Goal: Information Seeking & Learning: Learn about a topic

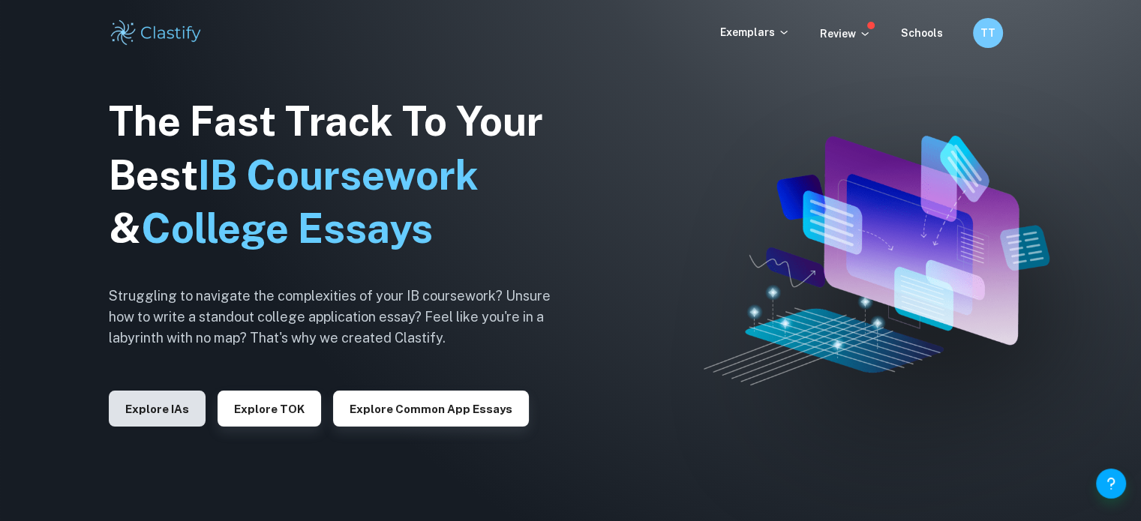
click at [155, 410] on button "Explore IAs" at bounding box center [157, 409] width 97 height 36
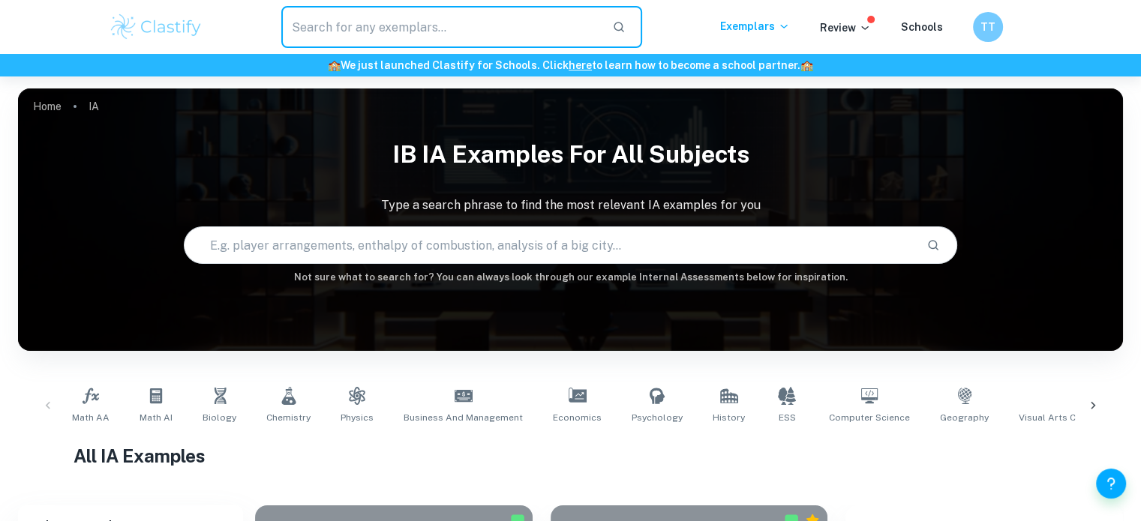
click at [458, 23] on input "text" at bounding box center [441, 27] width 320 height 42
type input "Math IA"
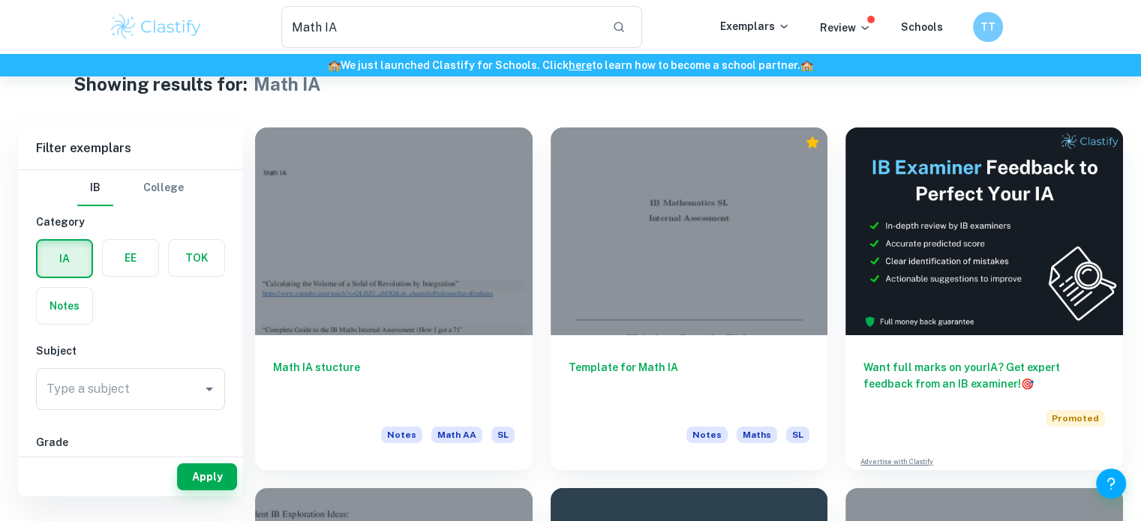
scroll to position [24, 0]
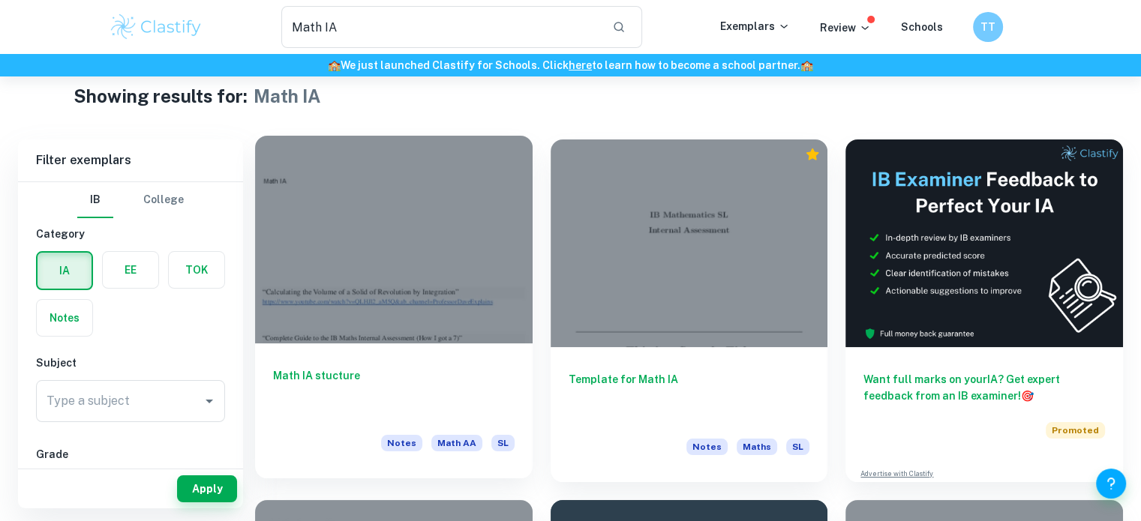
click at [407, 277] on div at bounding box center [394, 240] width 278 height 208
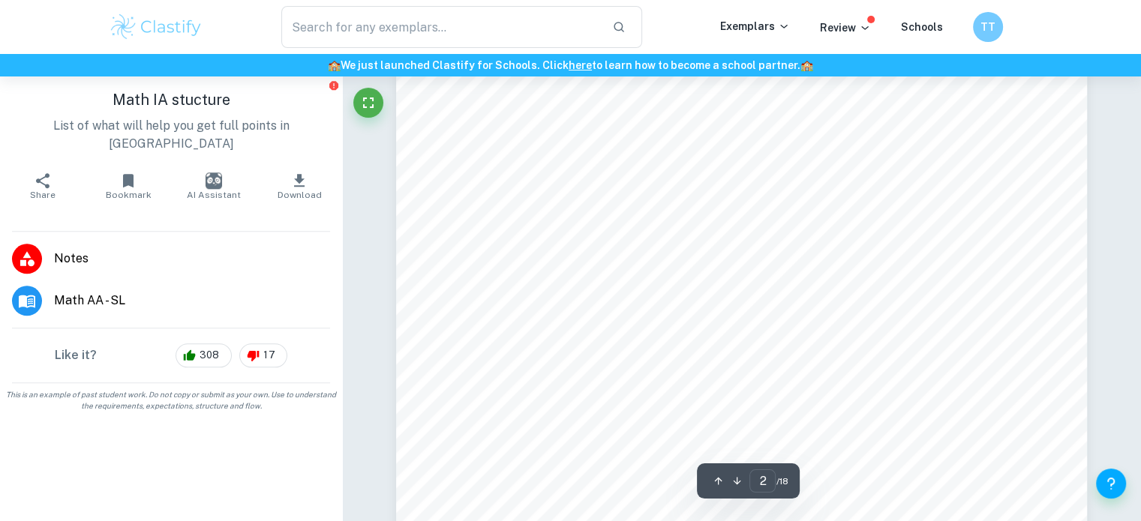
type input "1"
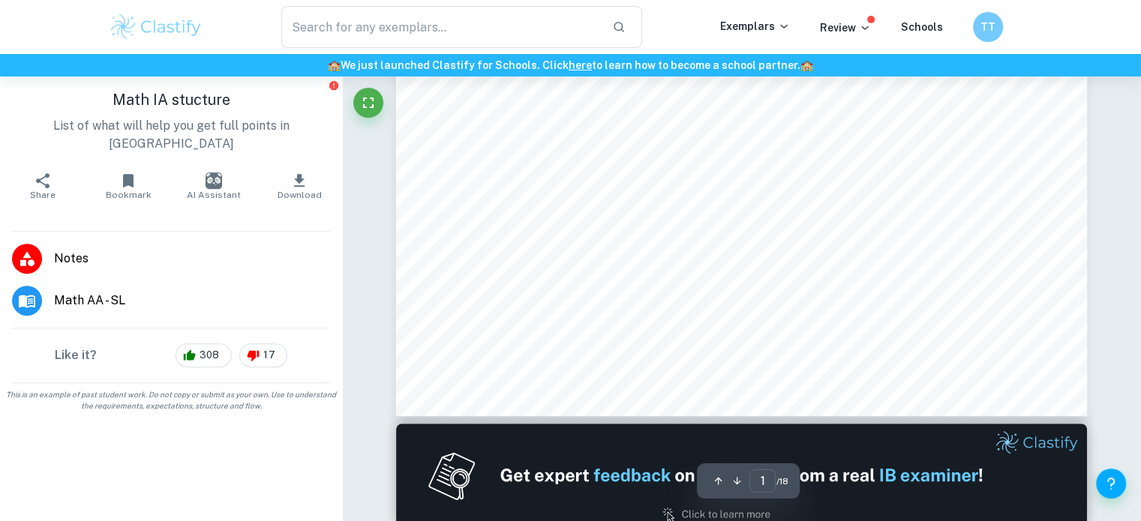
scroll to position [567, 0]
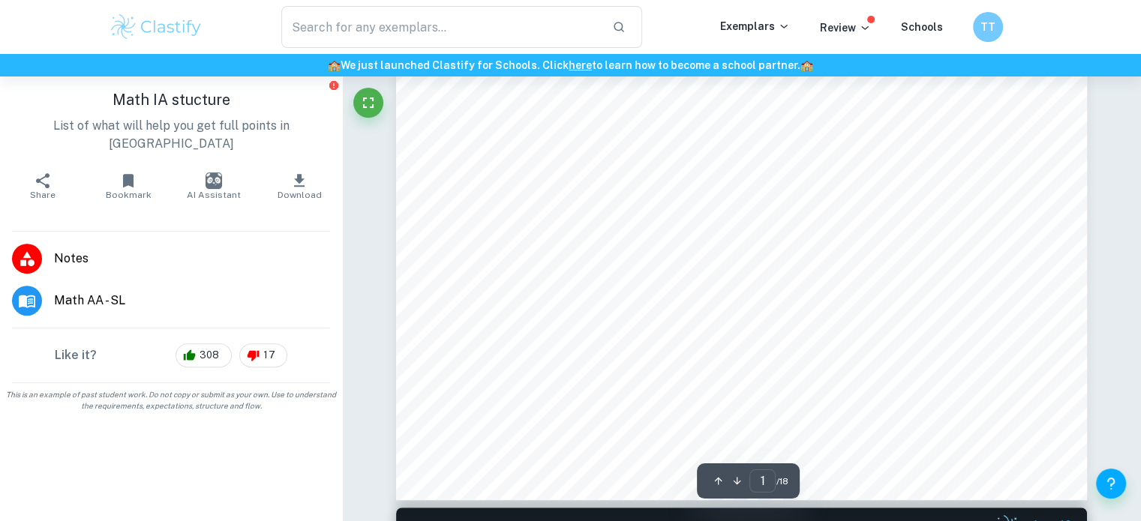
type input "Math IA"
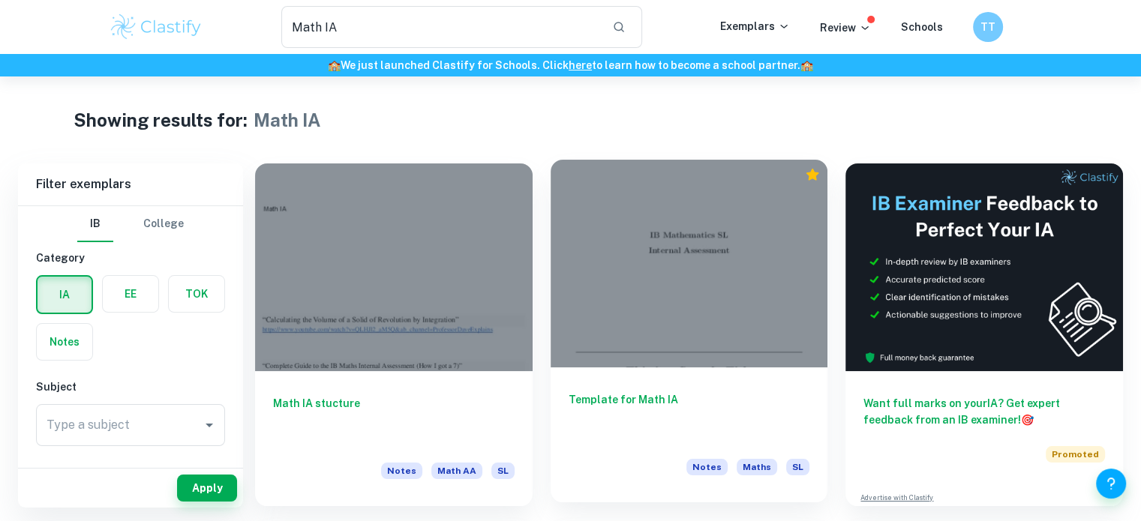
click at [757, 392] on h6 "Template for Math IA" at bounding box center [690, 417] width 242 height 50
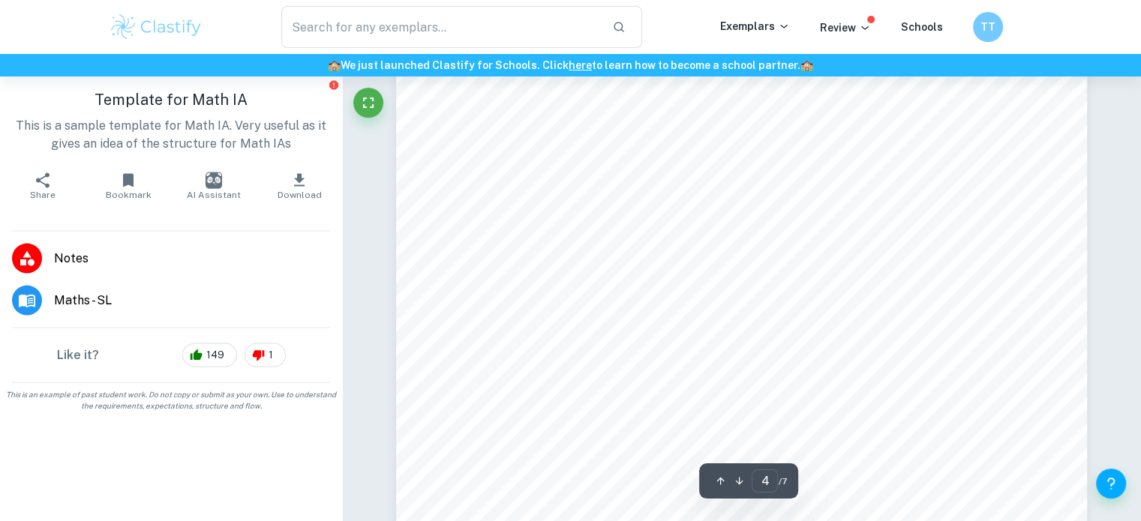
scroll to position [3193, 0]
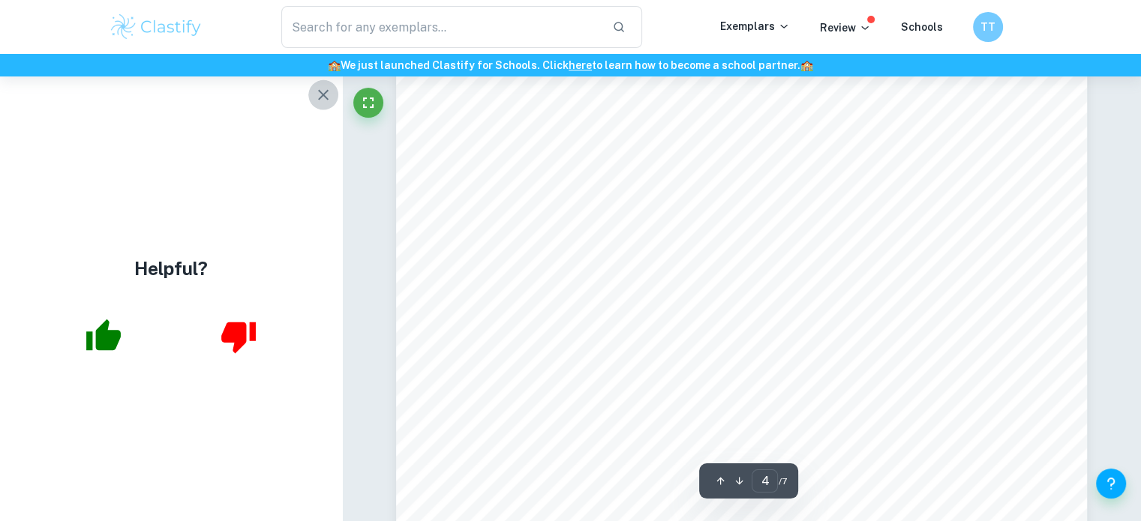
click at [320, 96] on icon "button" at bounding box center [323, 95] width 18 height 18
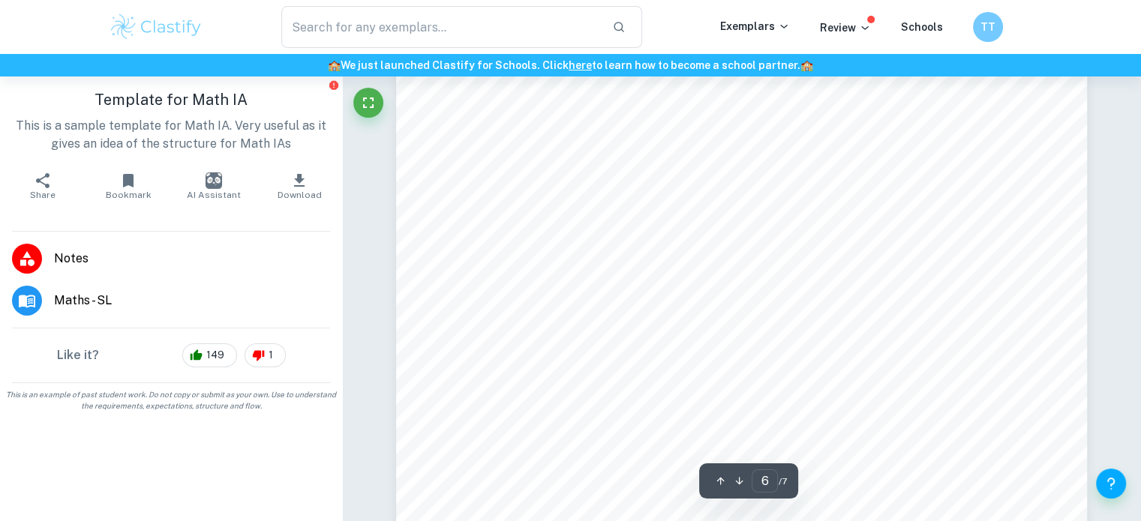
scroll to position [4898, 0]
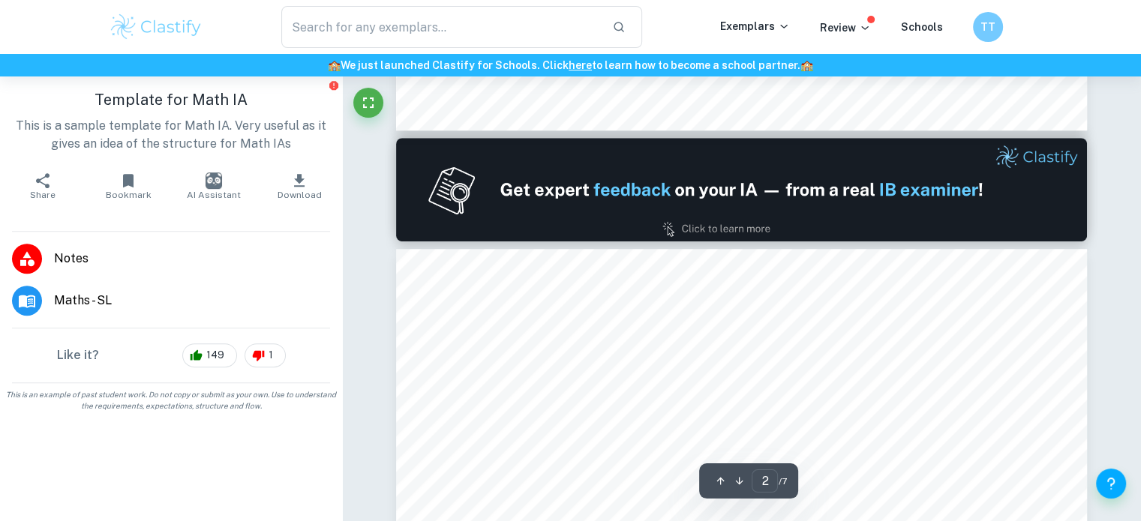
type input "1"
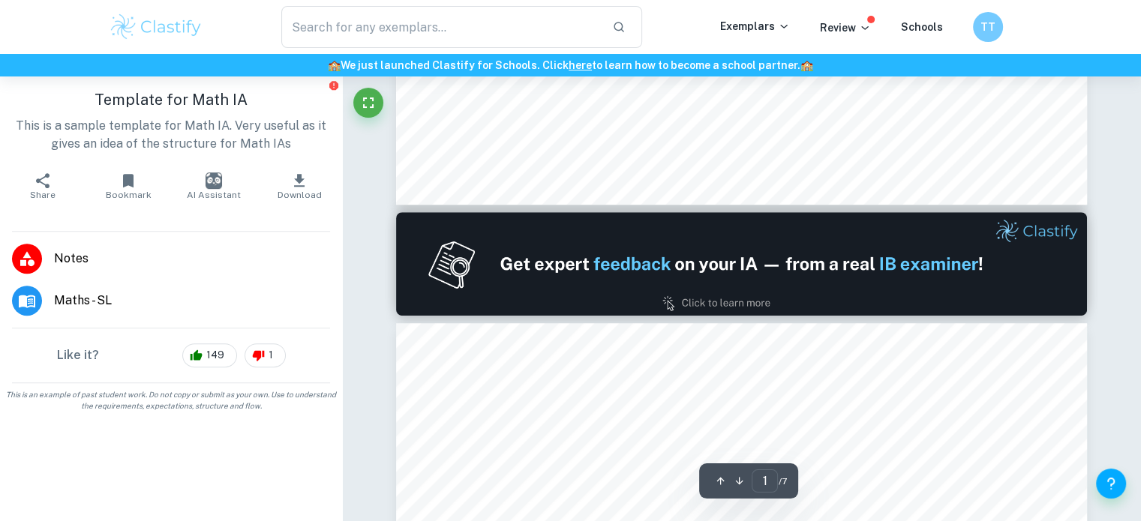
scroll to position [773, 0]
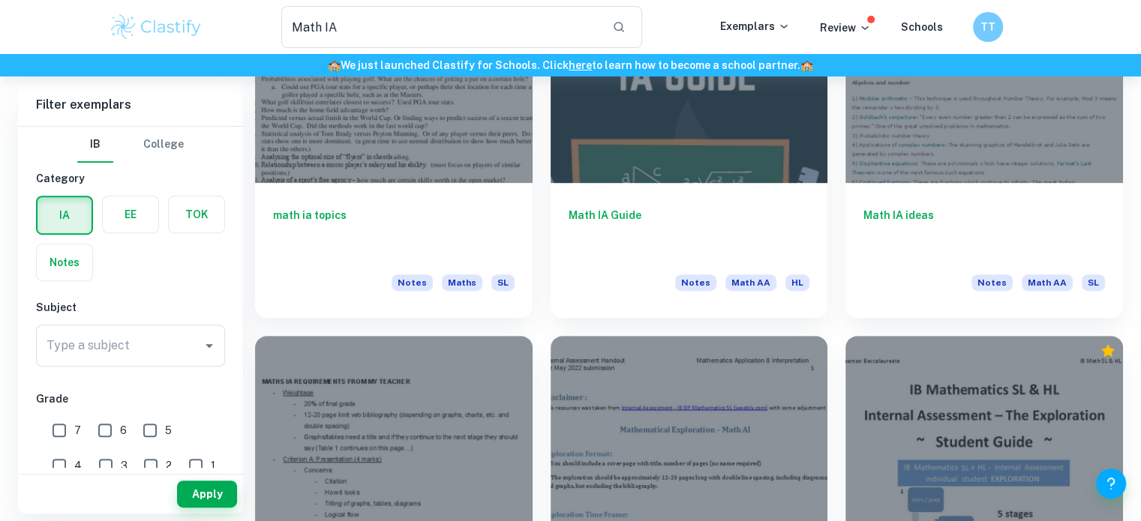
scroll to position [521, 0]
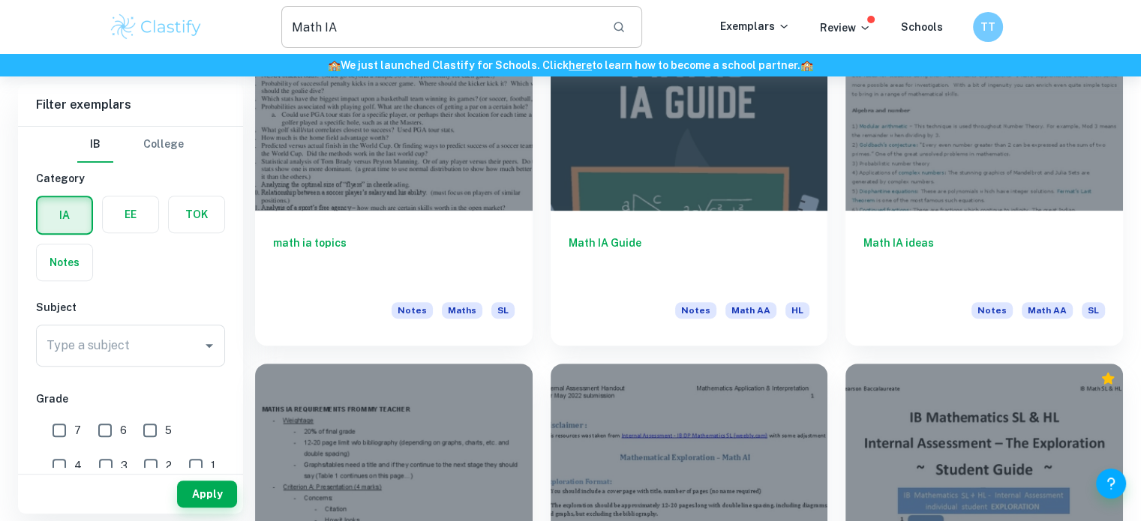
click at [405, 14] on input "Math IA" at bounding box center [441, 27] width 320 height 42
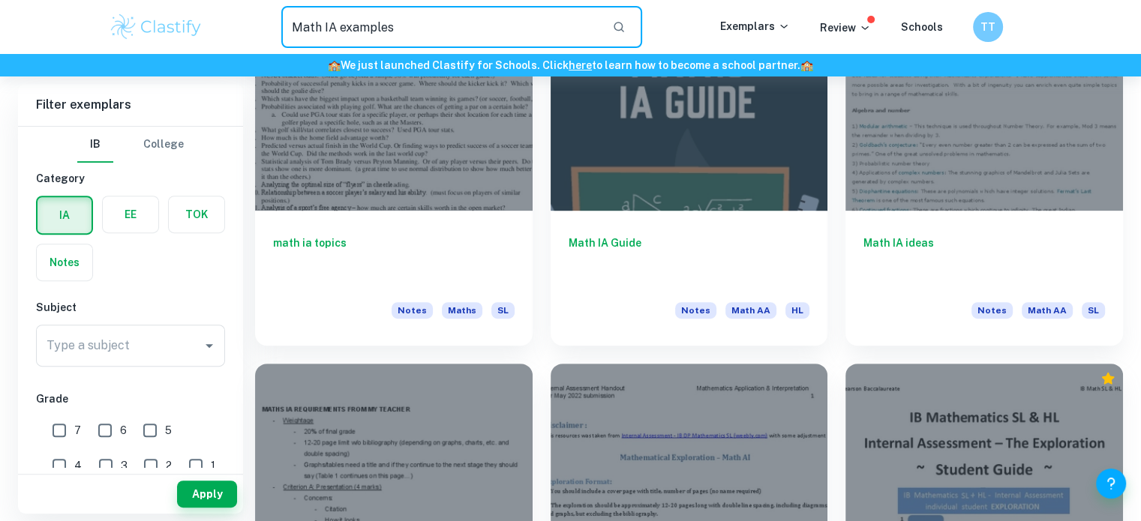
type input "Math IA examples"
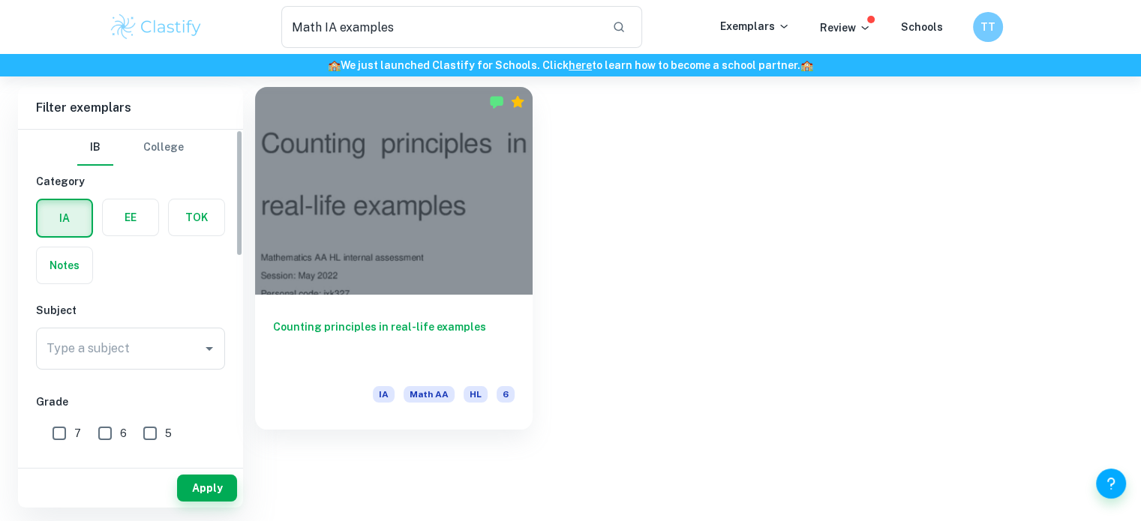
scroll to position [77, 0]
click at [99, 441] on input "6" at bounding box center [105, 434] width 30 height 30
checkbox input "true"
click at [203, 486] on button "Apply" at bounding box center [207, 488] width 60 height 27
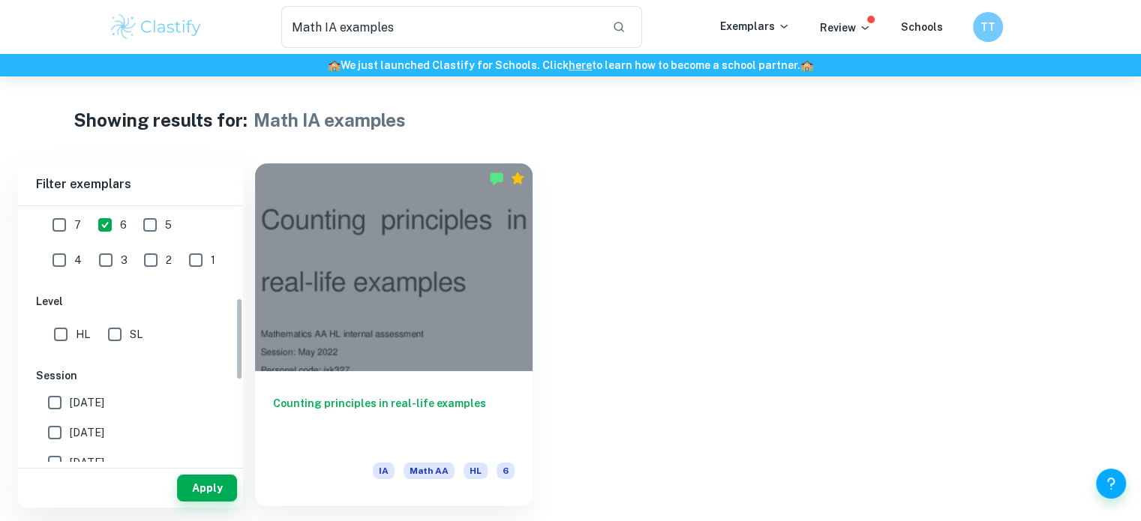
scroll to position [285, 0]
click at [60, 230] on input "7" at bounding box center [59, 225] width 30 height 30
checkbox input "true"
click at [201, 483] on button "Apply" at bounding box center [207, 488] width 60 height 27
click at [414, 38] on input "Math IA examples" at bounding box center [441, 27] width 320 height 42
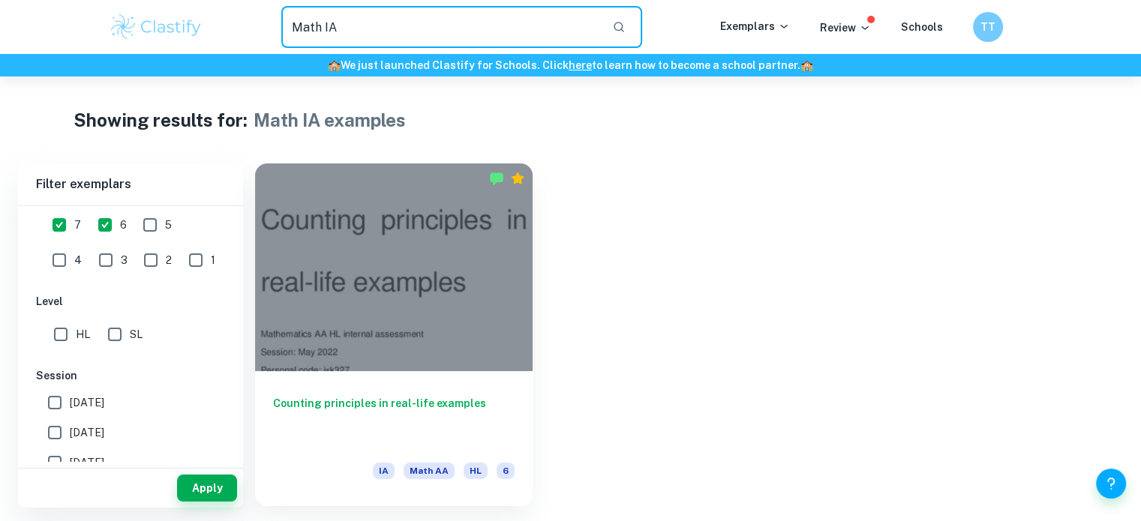
type input "Math IA"
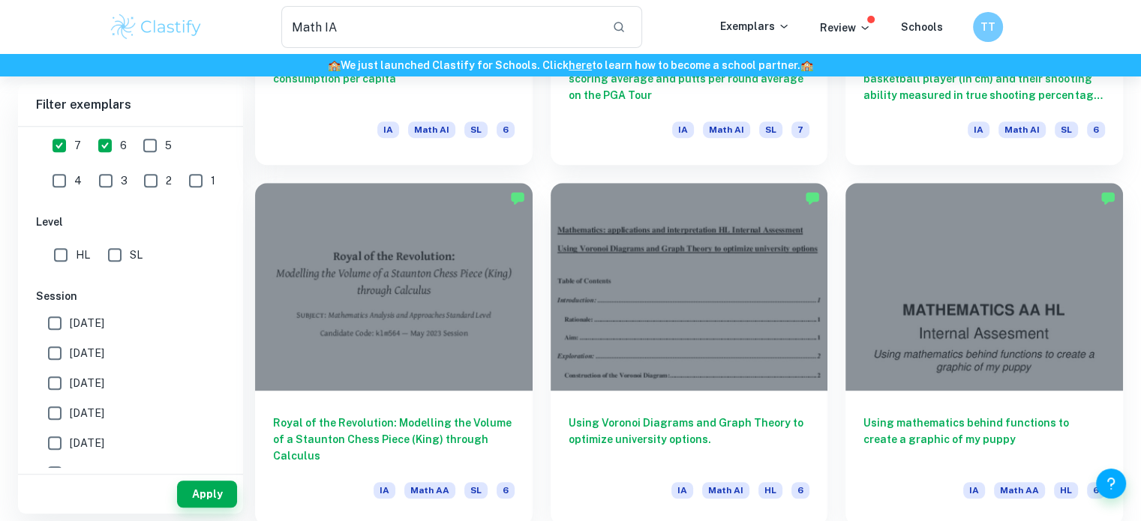
scroll to position [1062, 0]
